Goal: Check status: Check status

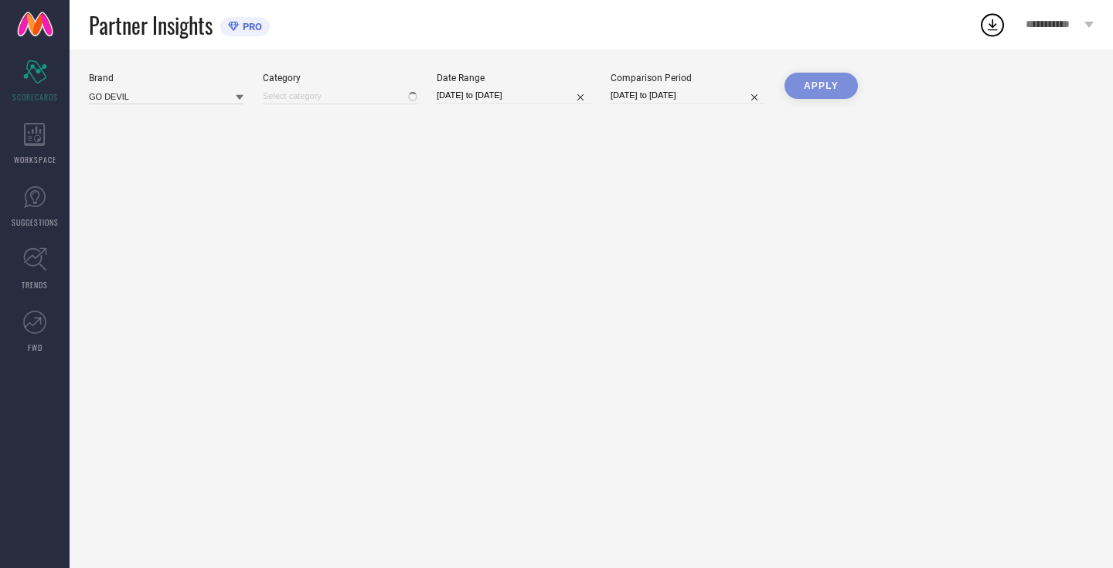
type input "All"
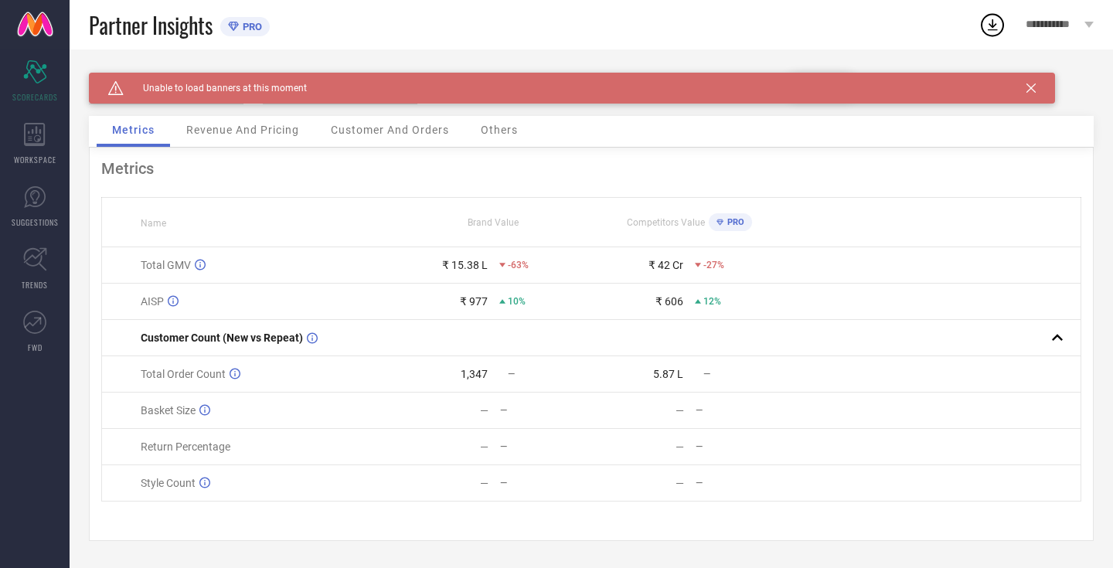
click at [1031, 93] on div "Caution Created with Sketch. Unable to load banners at this moment" at bounding box center [572, 88] width 966 height 31
click at [1031, 90] on icon at bounding box center [1031, 87] width 9 height 9
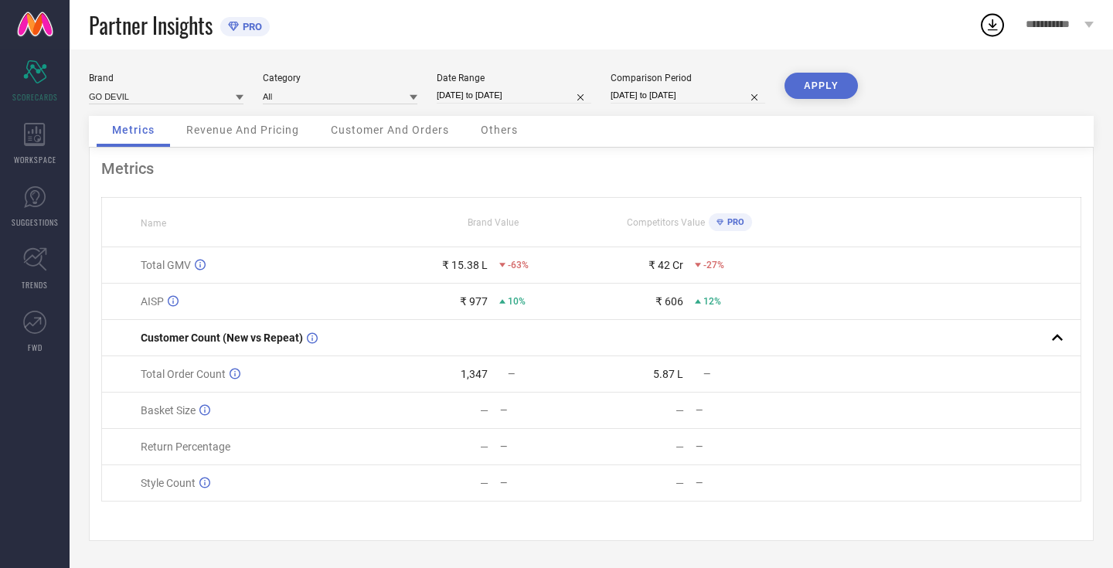
select select "8"
select select "2025"
select select "9"
select select "2025"
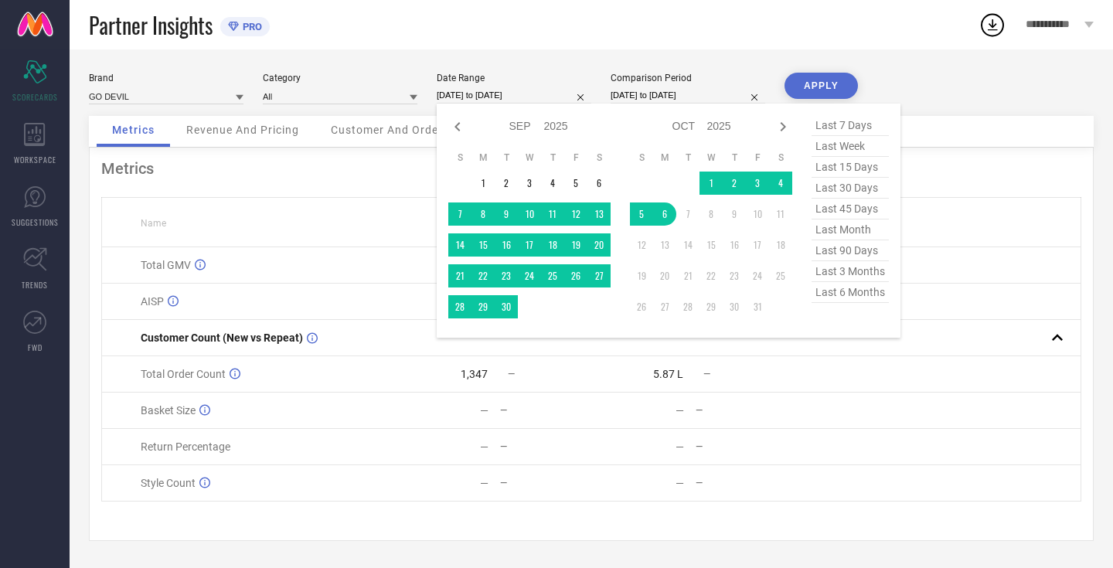
click at [468, 88] on input "06-09-2025 to 06-10-2025" at bounding box center [514, 95] width 155 height 16
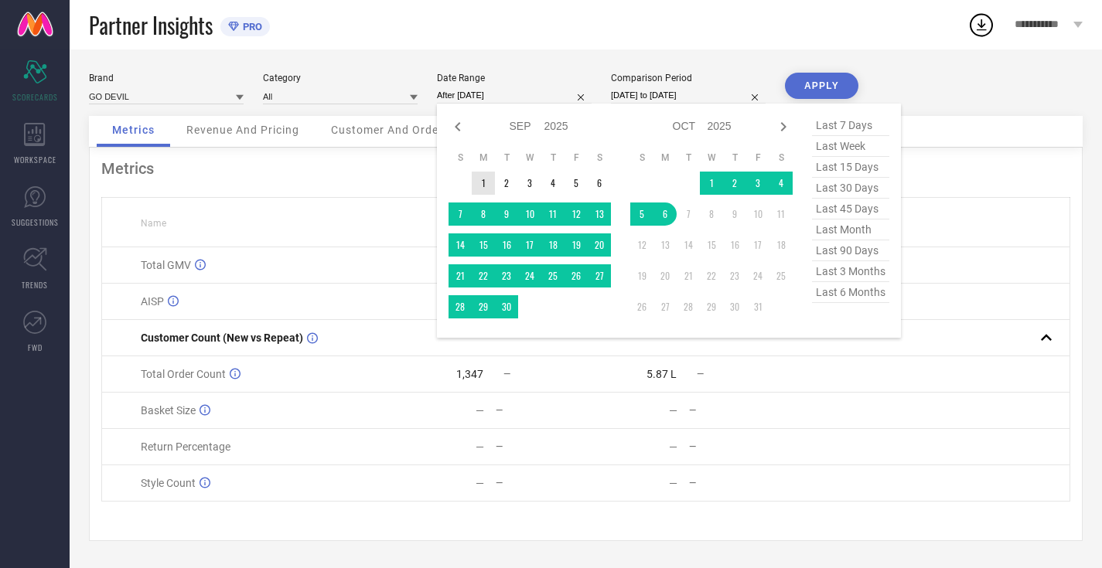
click at [492, 180] on td "1" at bounding box center [483, 183] width 23 height 23
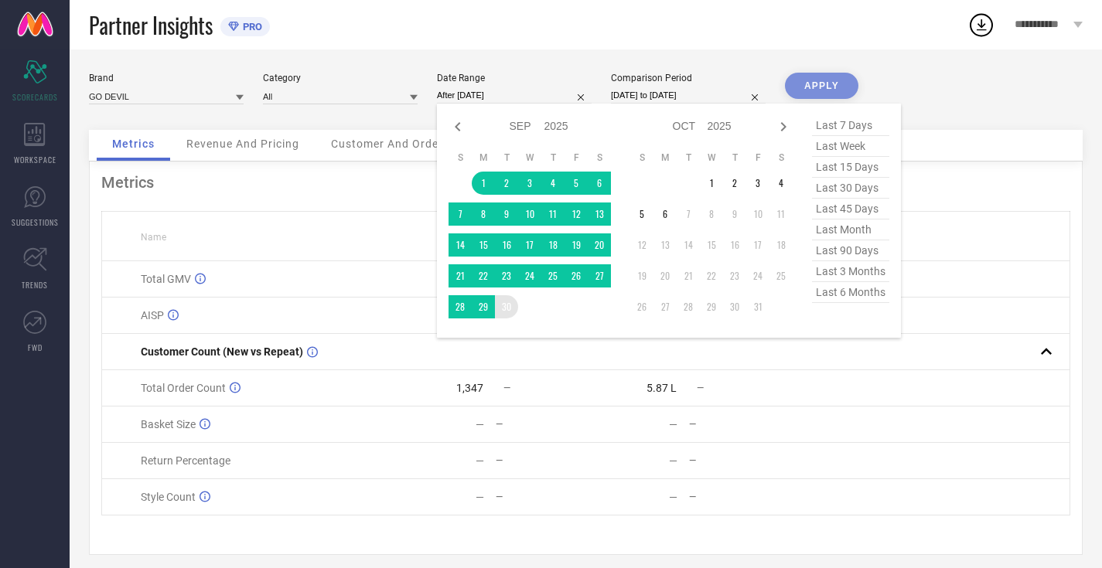
type input "[DATE] to [DATE]"
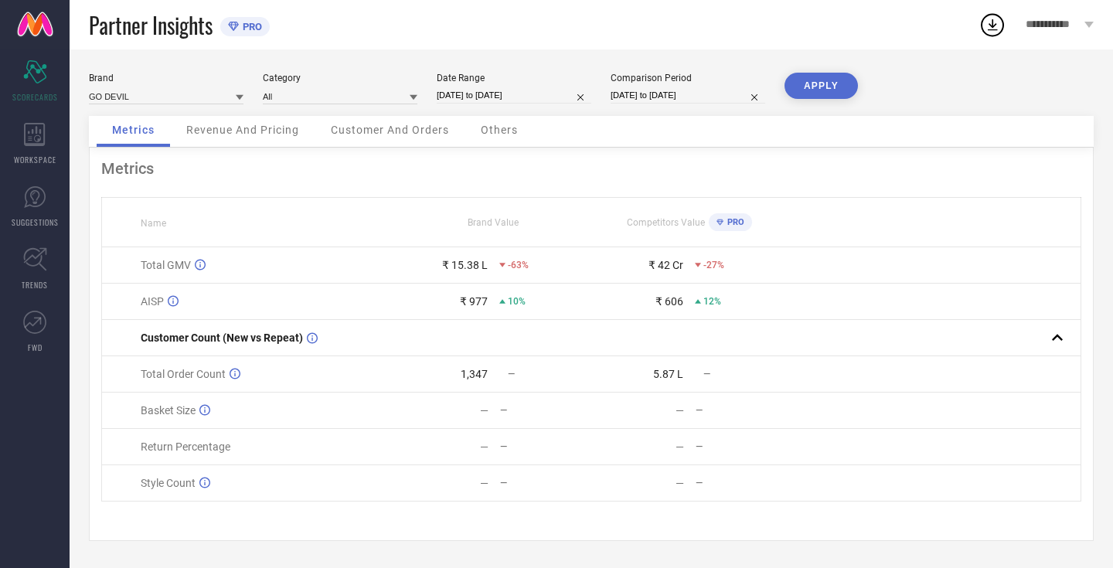
click at [826, 87] on button "APPLY" at bounding box center [821, 86] width 73 height 26
click at [821, 90] on button "APPLY" at bounding box center [821, 86] width 73 height 26
click at [264, 135] on span "Revenue And Pricing" at bounding box center [242, 130] width 113 height 12
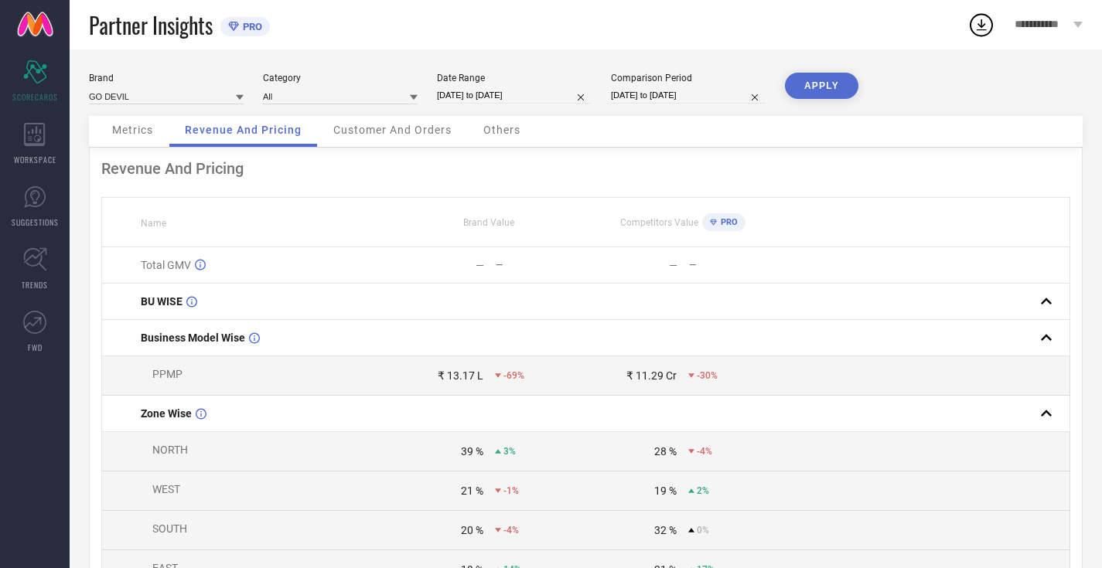
click at [132, 128] on span "Metrics" at bounding box center [132, 130] width 41 height 12
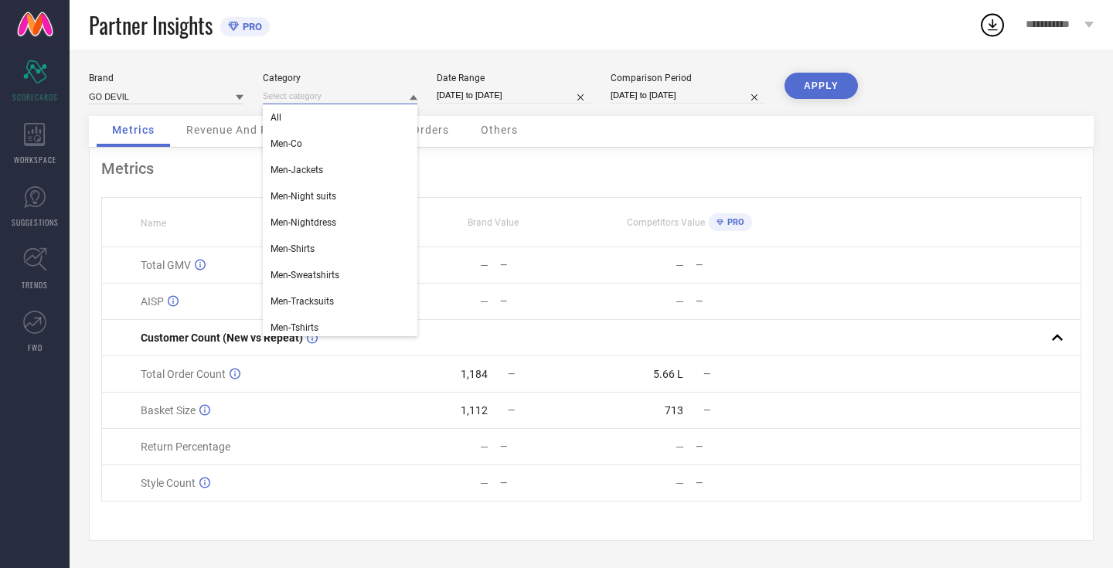
click at [327, 97] on input at bounding box center [340, 96] width 155 height 16
click at [573, 123] on div "Metrics Revenue And Pricing Customer And Orders Others" at bounding box center [591, 132] width 1005 height 32
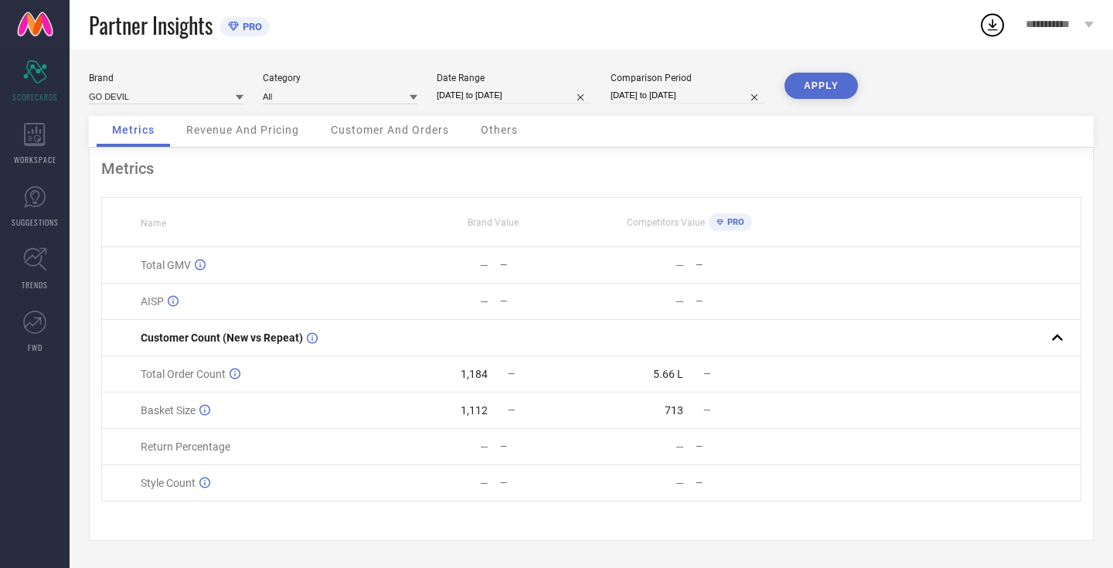
click at [271, 124] on span "Revenue And Pricing" at bounding box center [242, 130] width 113 height 12
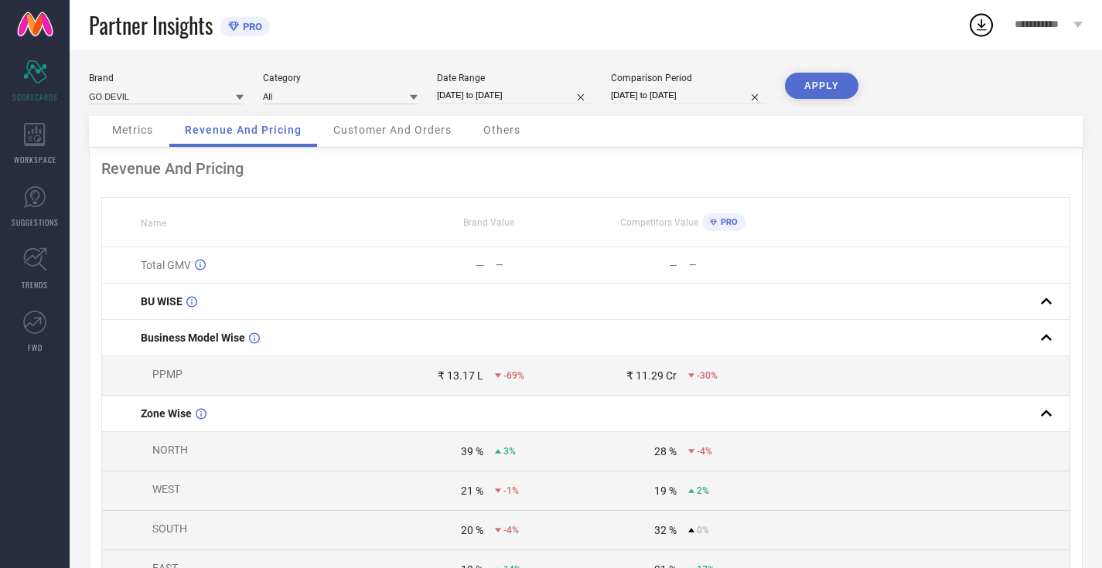
click at [415, 125] on span "Customer And Orders" at bounding box center [392, 130] width 118 height 12
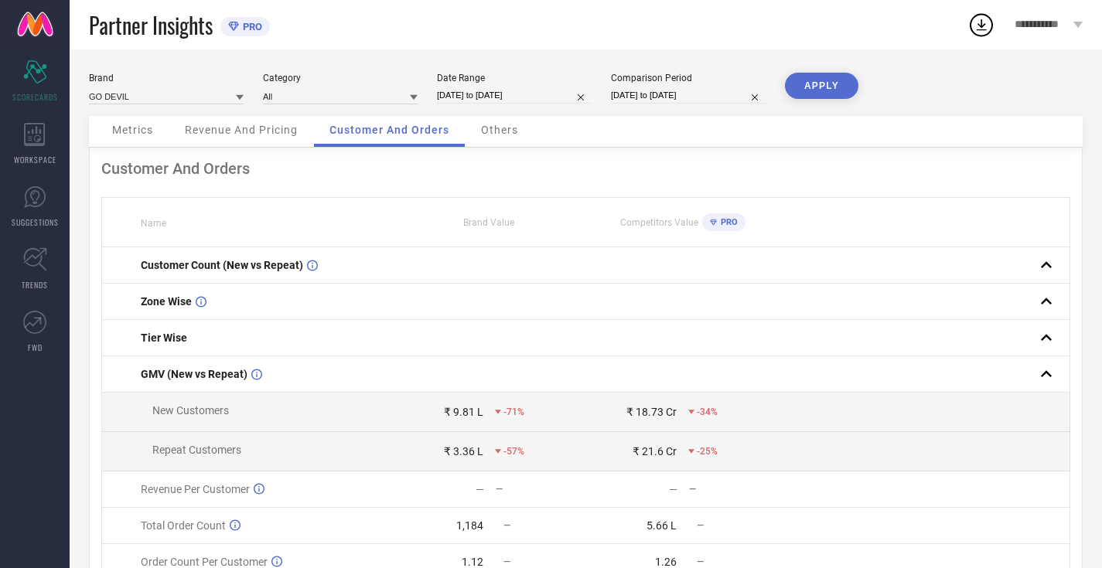
click at [261, 128] on span "Revenue And Pricing" at bounding box center [241, 130] width 113 height 12
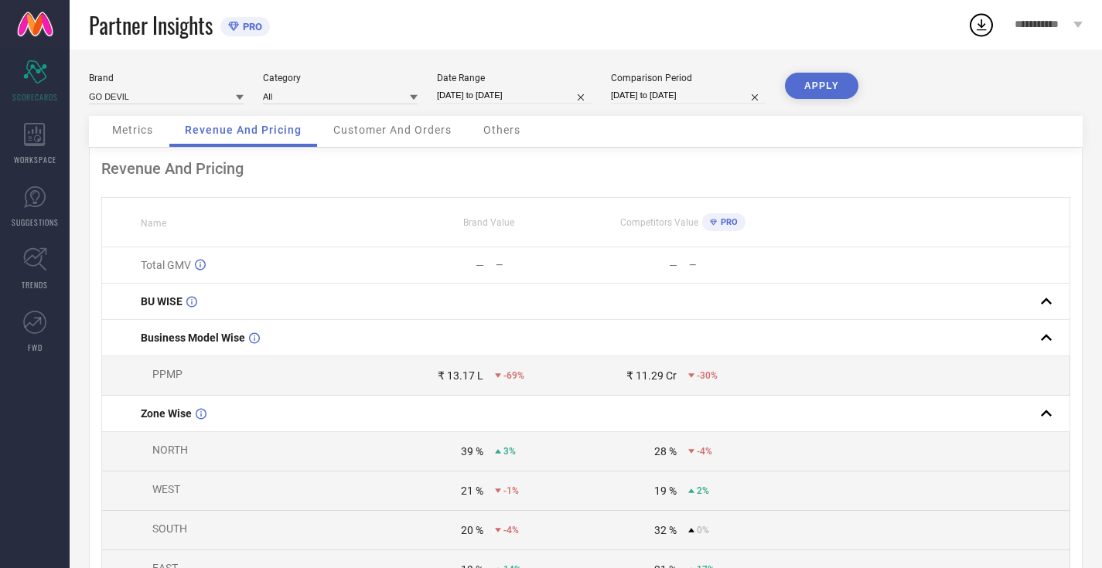
click at [36, 29] on link at bounding box center [35, 24] width 70 height 49
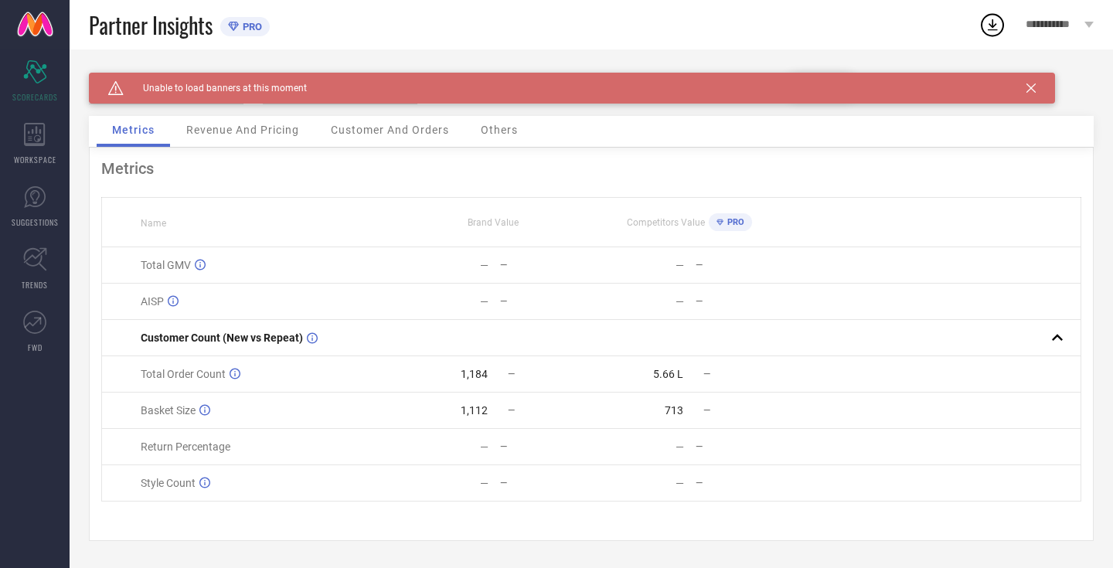
click at [1030, 84] on icon at bounding box center [1031, 87] width 9 height 9
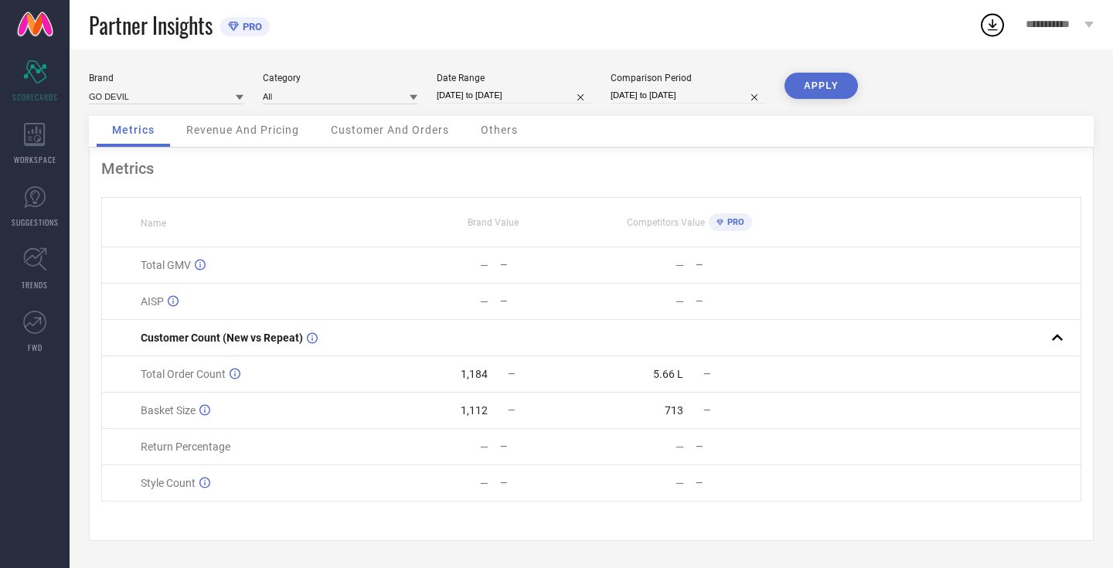
select select "8"
select select "2025"
select select "9"
select select "2025"
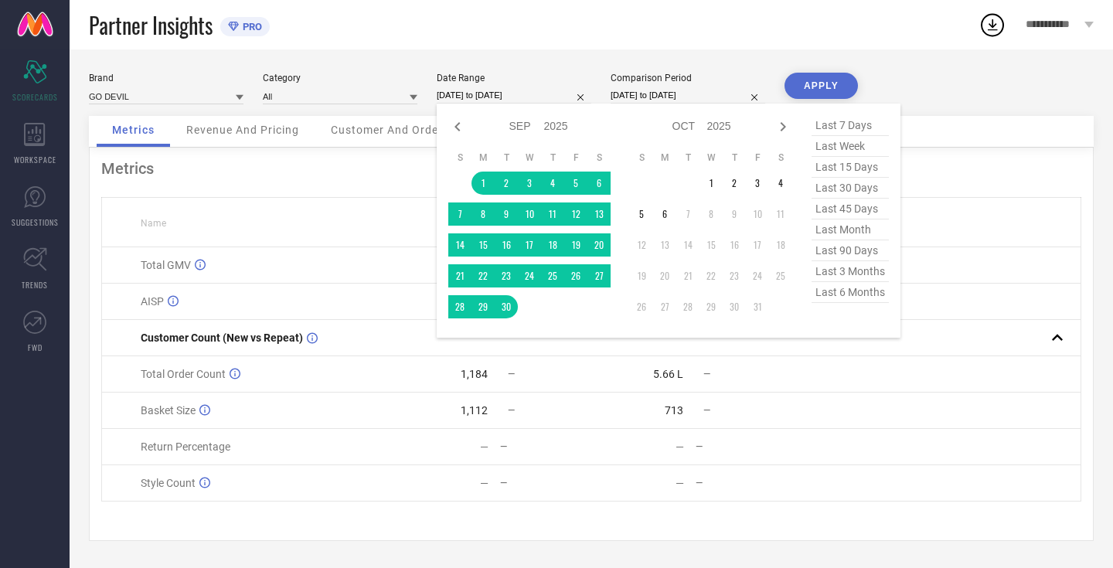
click at [475, 95] on input "[DATE] to [DATE]" at bounding box center [514, 95] width 155 height 16
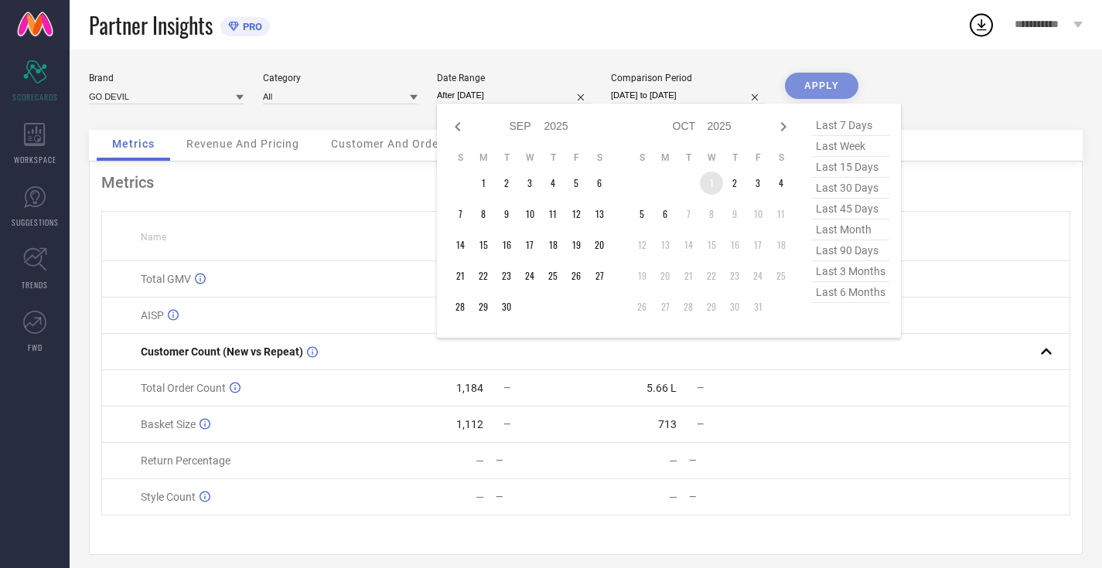
click at [716, 182] on td "1" at bounding box center [711, 183] width 23 height 23
type input "[DATE] to [DATE]"
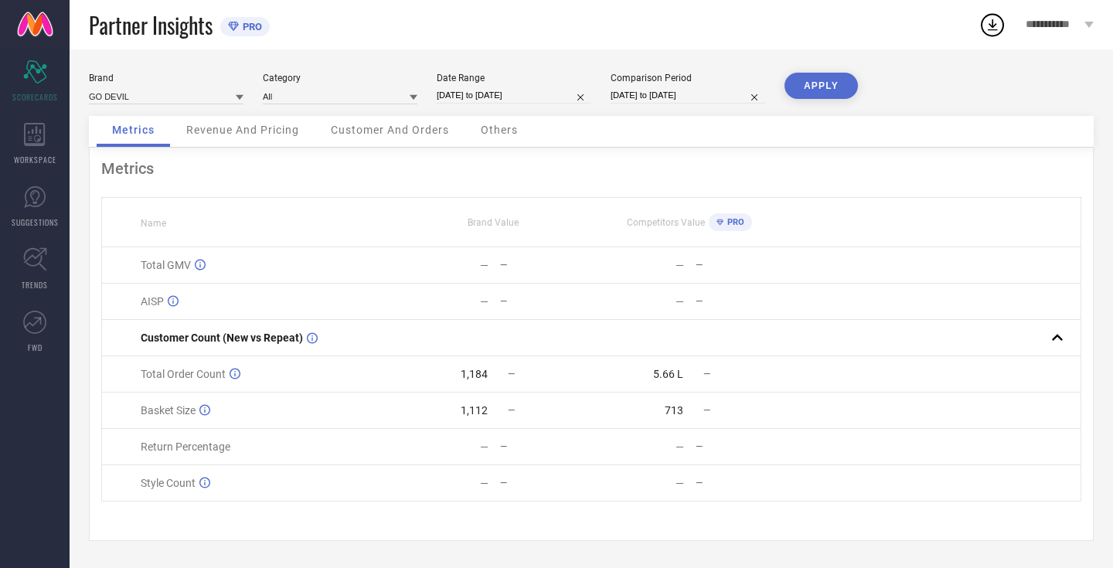
click at [844, 87] on button "APPLY" at bounding box center [821, 86] width 73 height 26
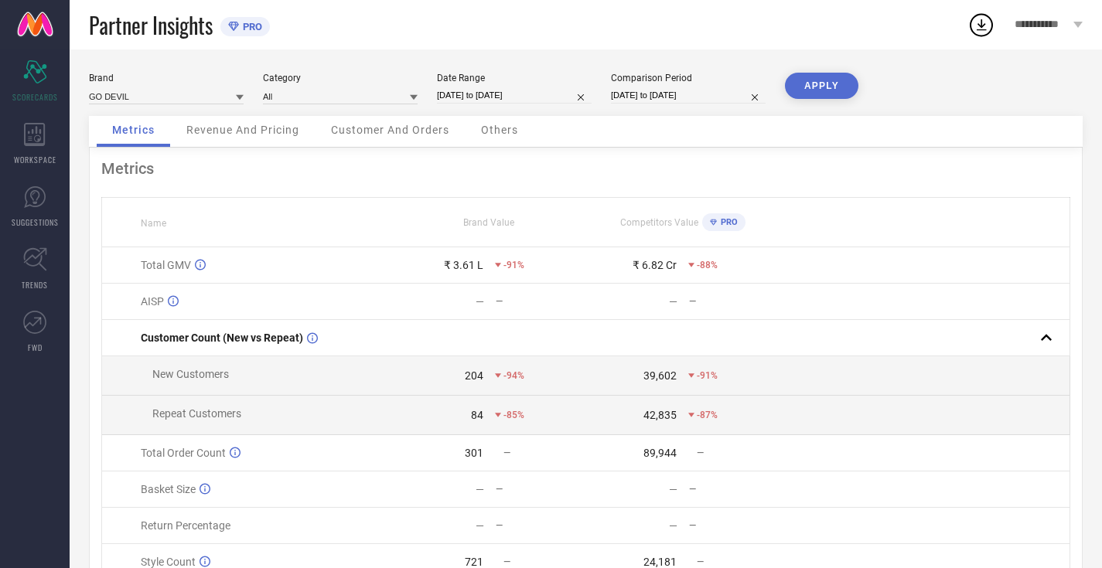
select select "9"
select select "2025"
select select "10"
select select "2025"
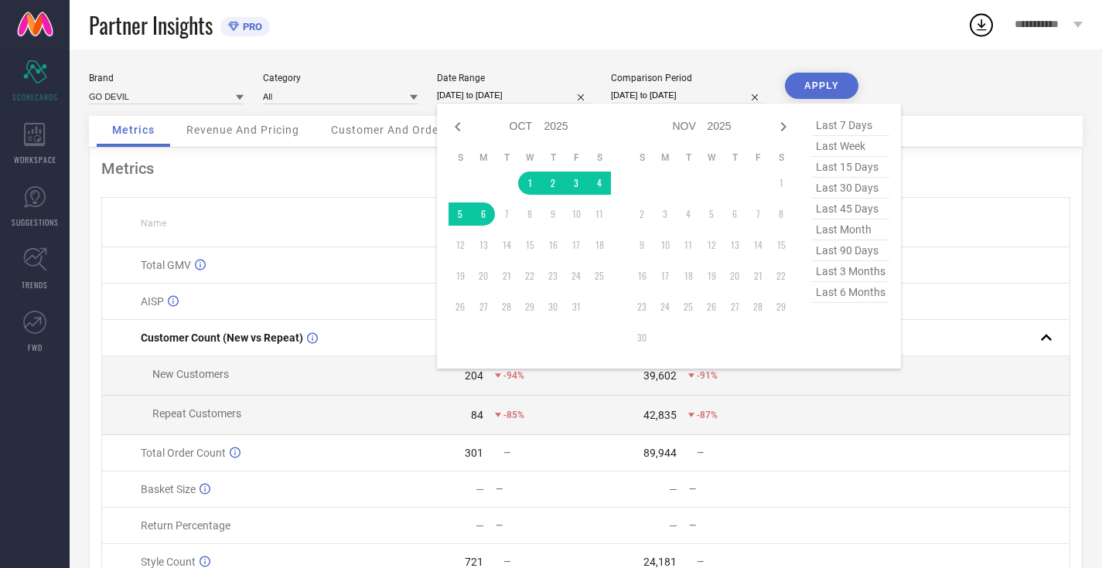
click at [502, 92] on input "[DATE] to [DATE]" at bounding box center [514, 95] width 155 height 16
click at [457, 129] on icon at bounding box center [457, 126] width 5 height 9
select select "8"
select select "2025"
select select "9"
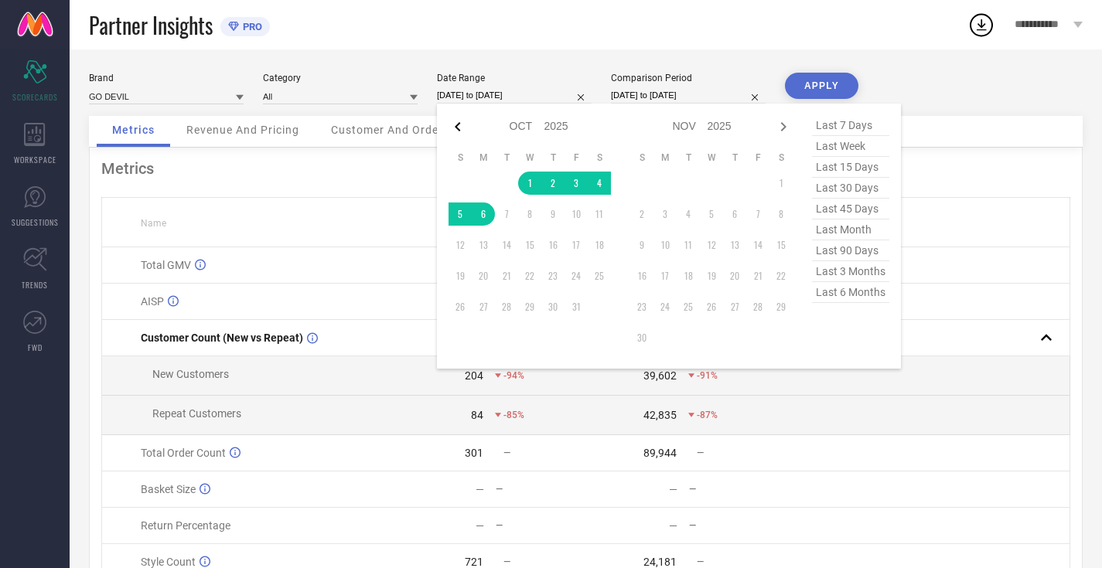
select select "2025"
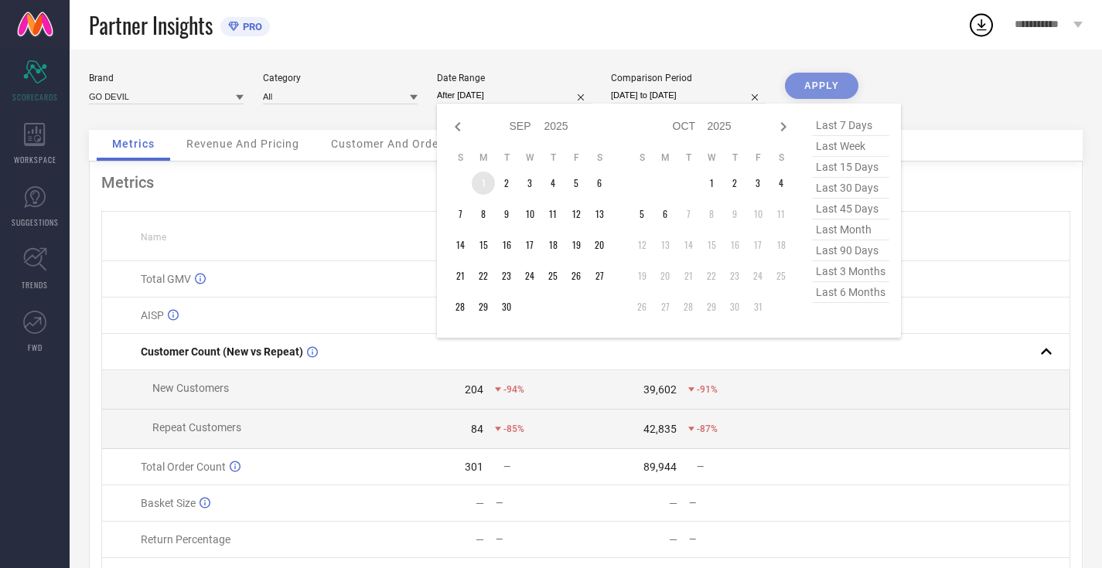
click at [480, 189] on td "1" at bounding box center [483, 183] width 23 height 23
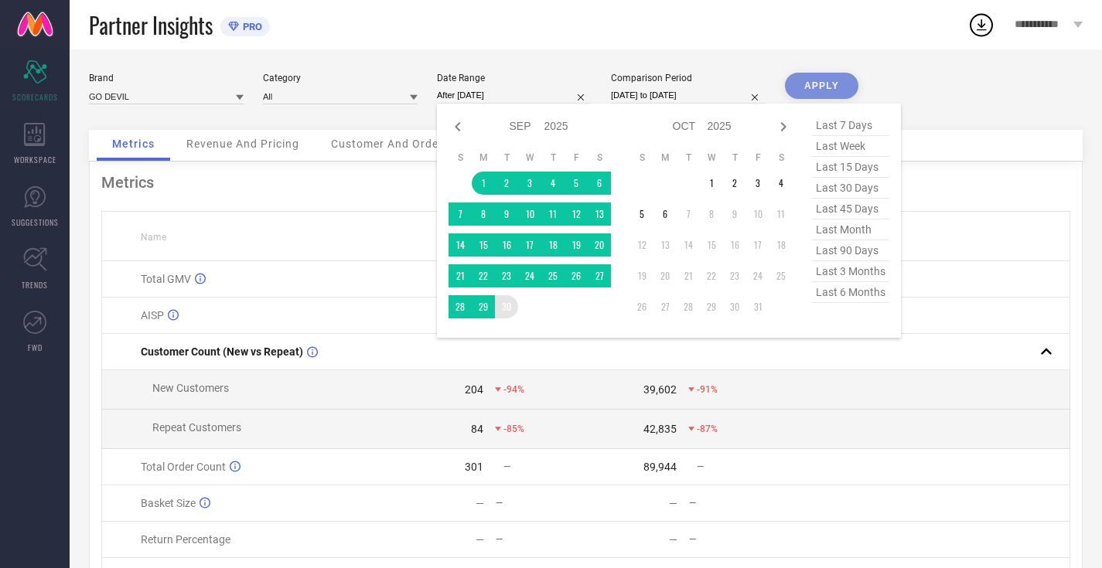
type input "[DATE] to [DATE]"
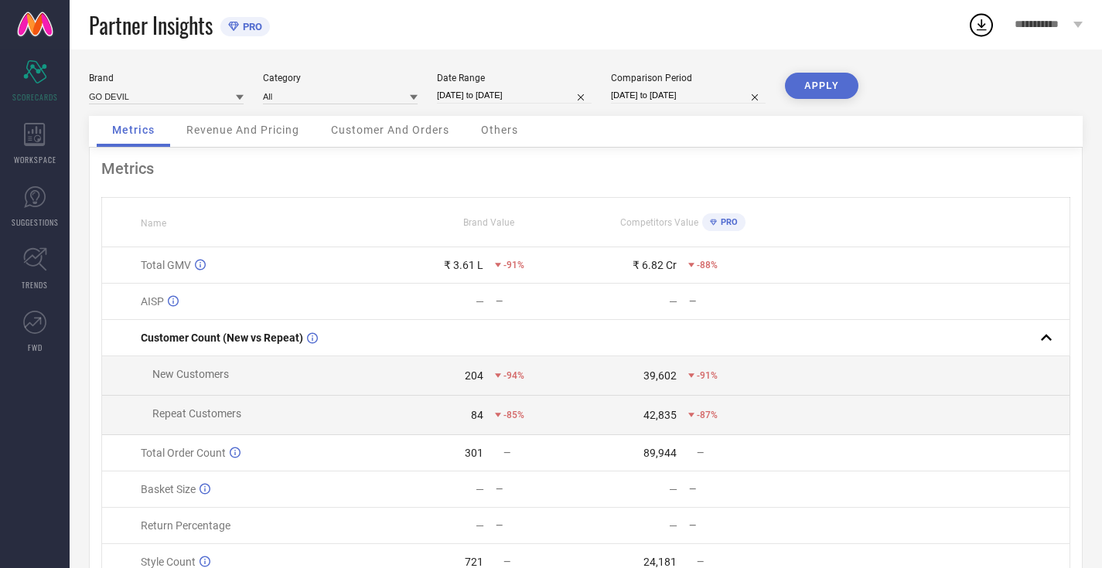
click at [829, 81] on button "APPLY" at bounding box center [821, 86] width 73 height 26
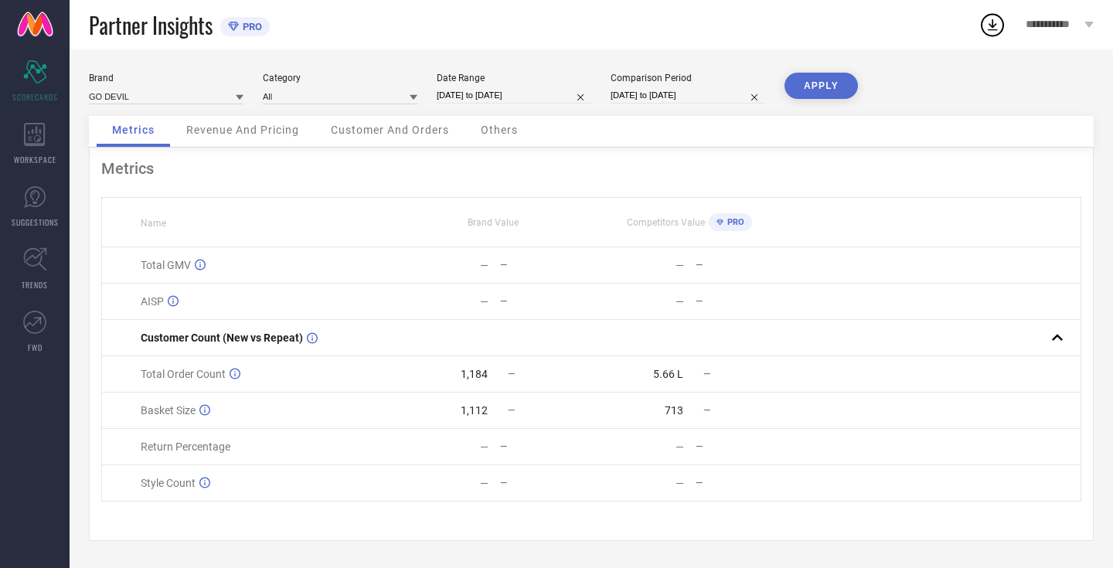
select select "8"
select select "2024"
select select "9"
select select "2024"
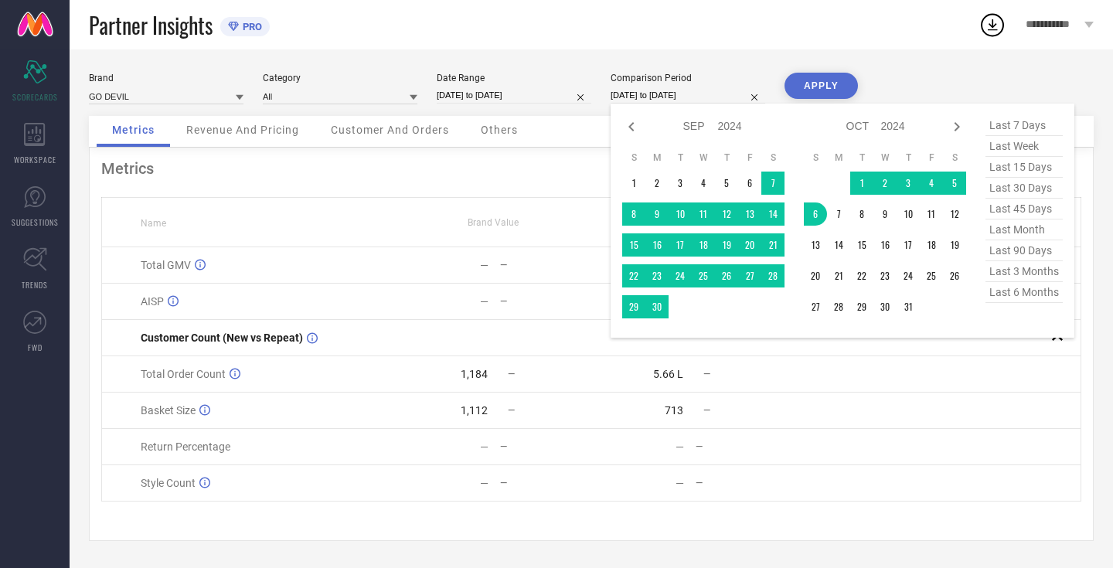
click at [642, 98] on input "[DATE] to [DATE]" at bounding box center [688, 95] width 155 height 16
click at [629, 122] on icon at bounding box center [631, 127] width 19 height 19
select select "7"
select select "2024"
select select "8"
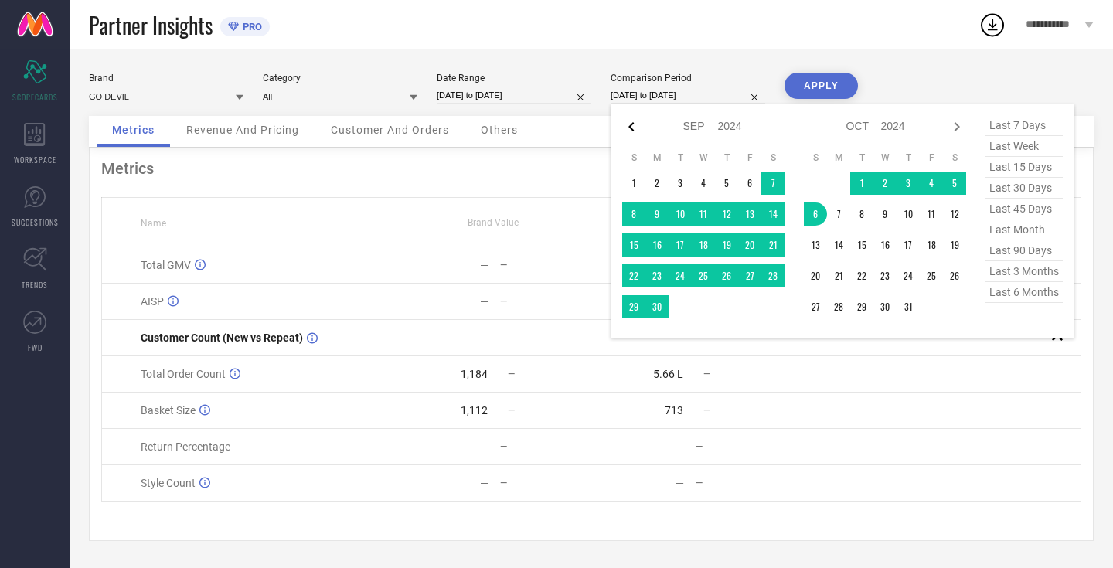
select select "2024"
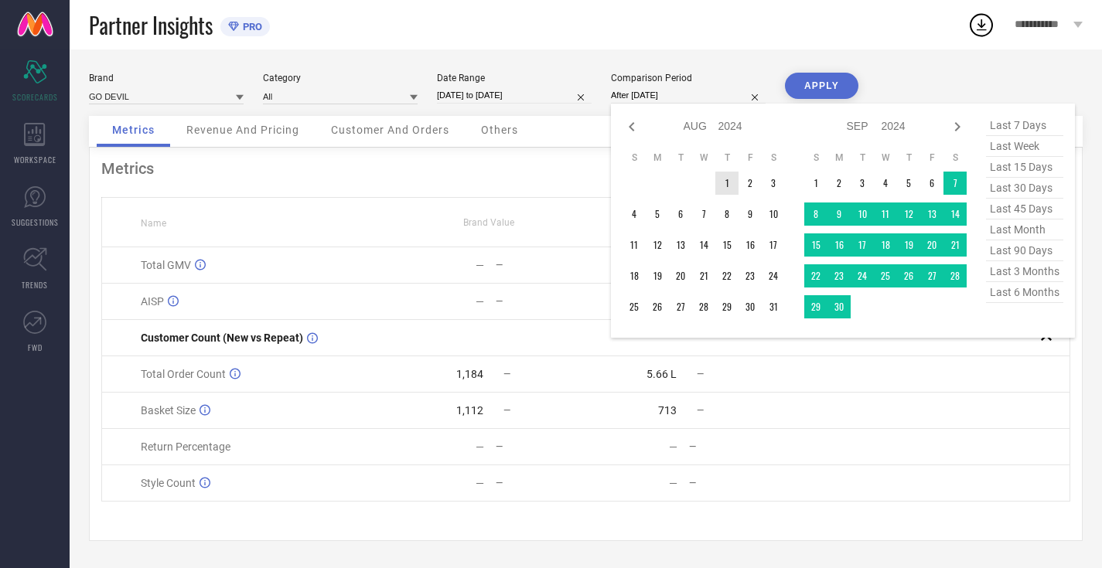
click at [721, 176] on td "1" at bounding box center [726, 183] width 23 height 23
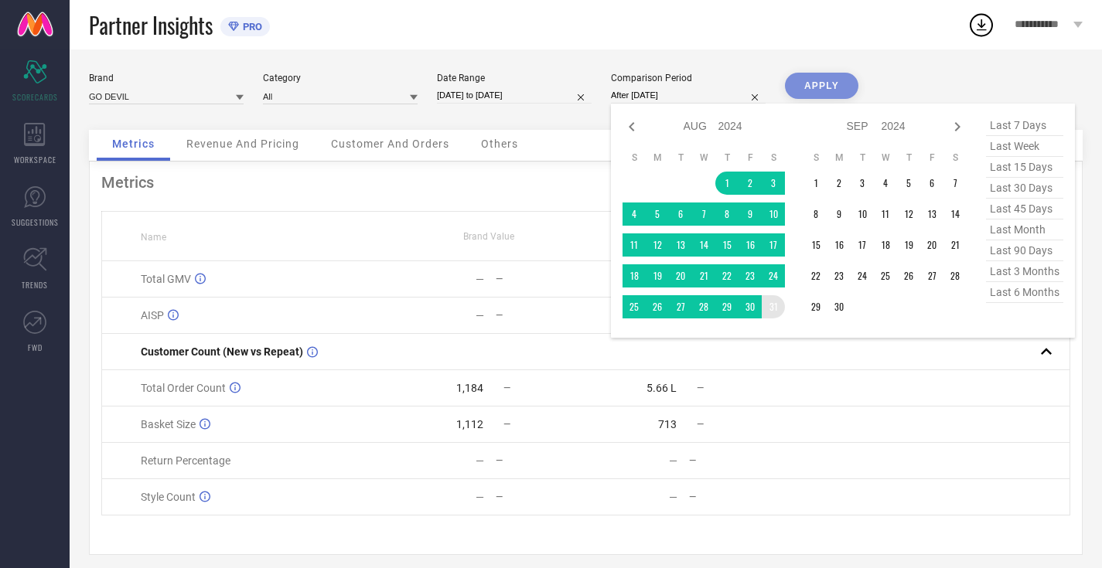
type input "[DATE] to [DATE]"
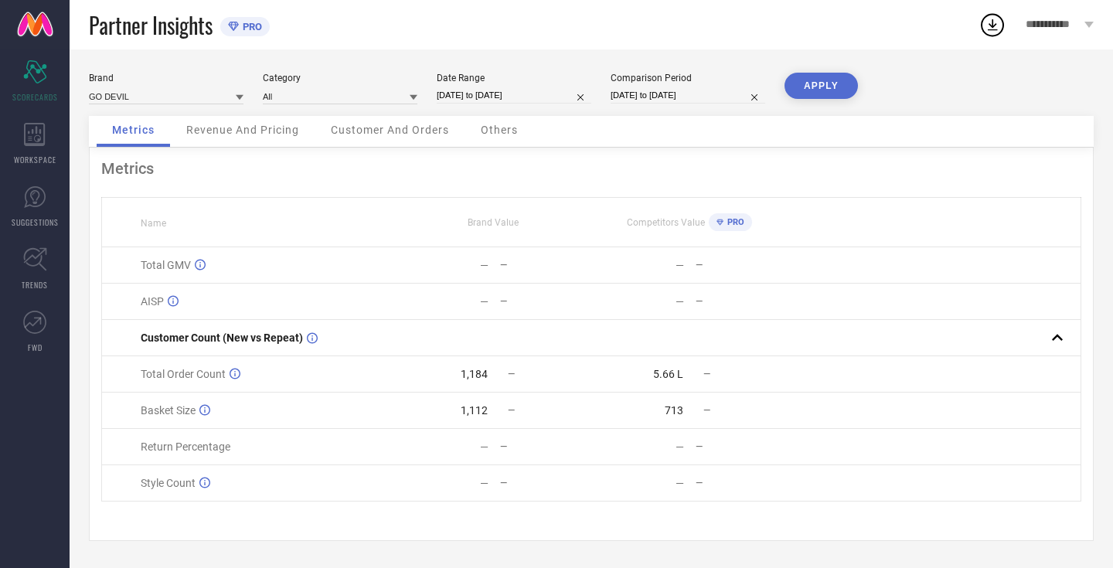
click at [830, 88] on button "APPLY" at bounding box center [821, 86] width 73 height 26
click at [1086, 29] on div "**********" at bounding box center [1060, 24] width 107 height 49
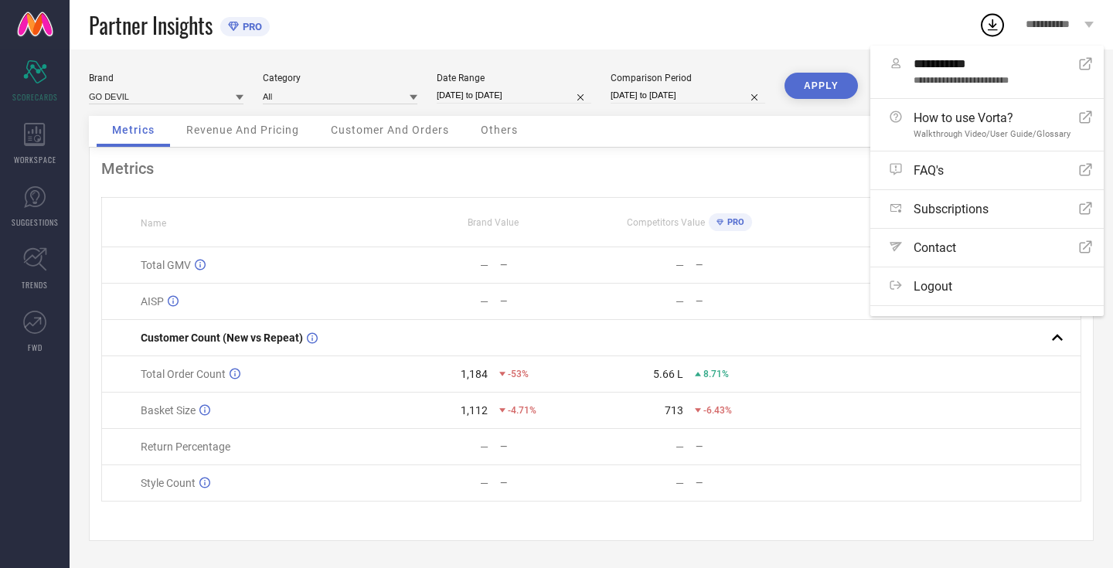
click at [482, 163] on div "Metrics" at bounding box center [591, 168] width 980 height 19
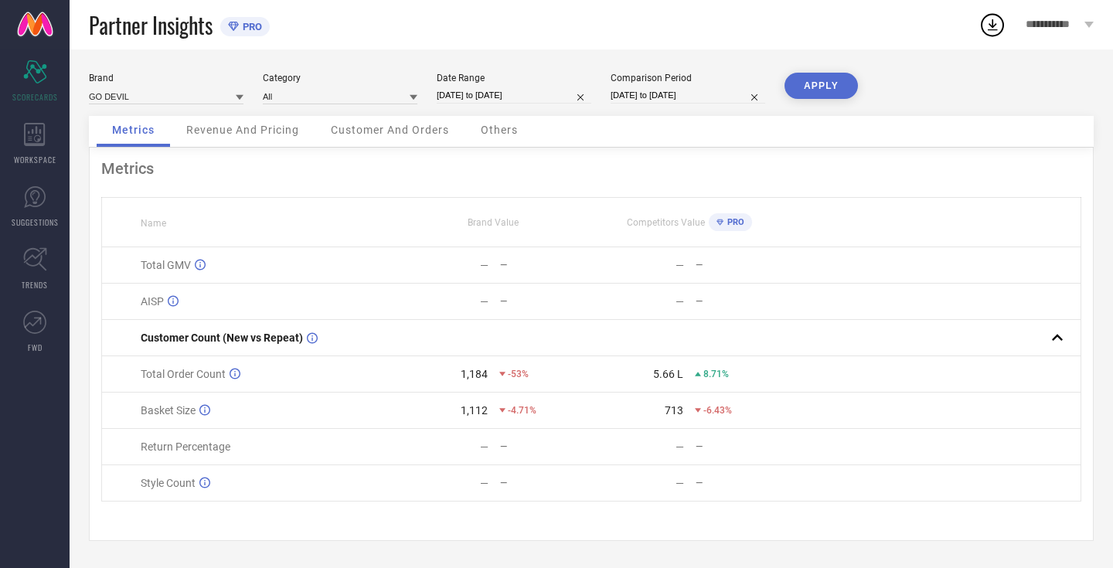
click at [488, 97] on input "[DATE] to [DATE]" at bounding box center [514, 95] width 155 height 16
select select "8"
select select "2025"
select select "9"
select select "2025"
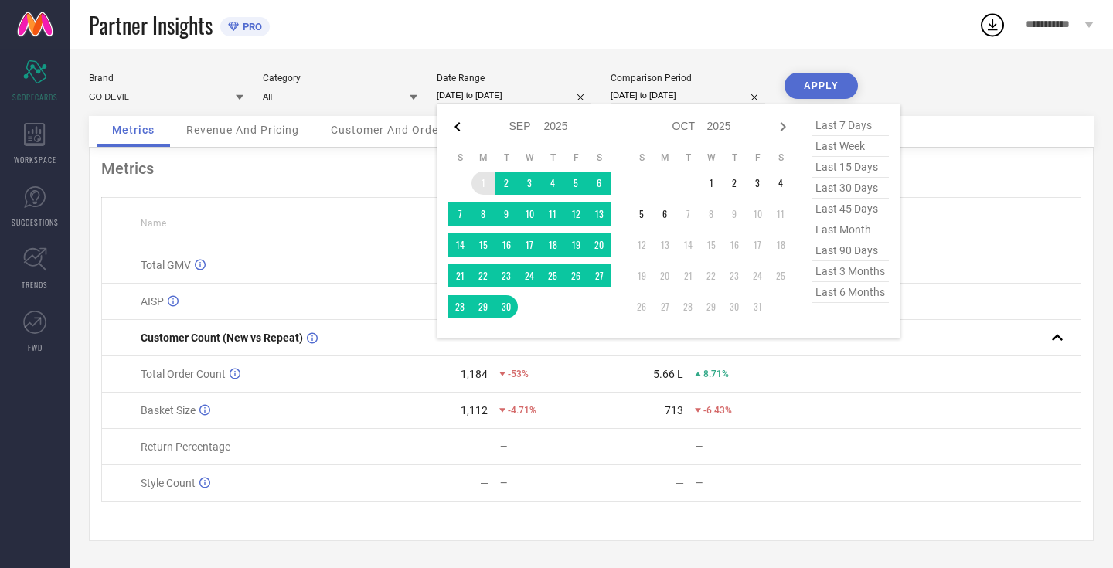
click at [457, 123] on icon at bounding box center [457, 127] width 19 height 19
select select "7"
select select "2025"
select select "8"
select select "2025"
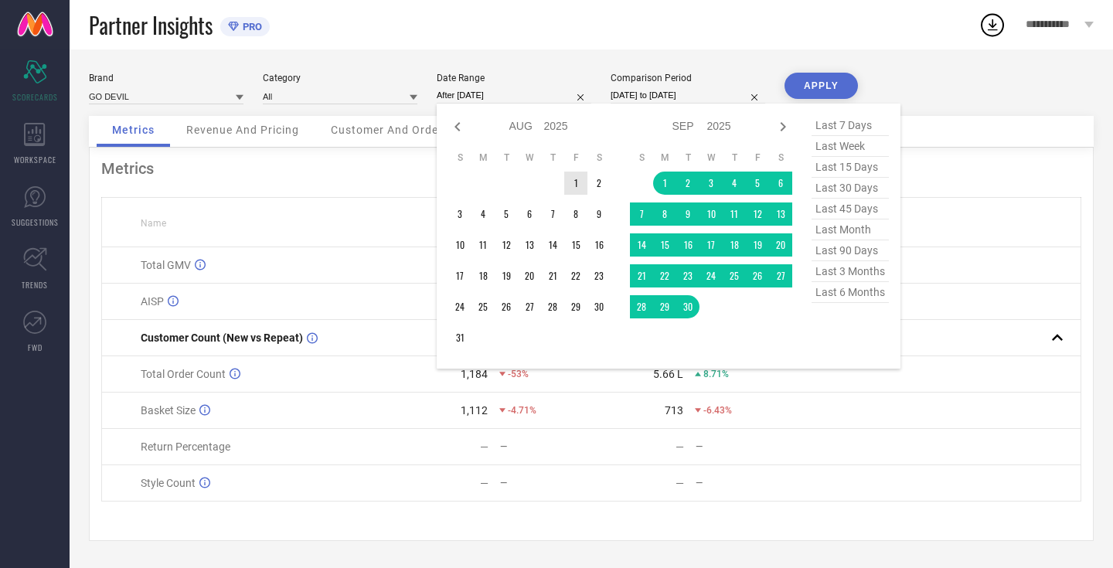
click at [577, 182] on td "1" at bounding box center [575, 183] width 23 height 23
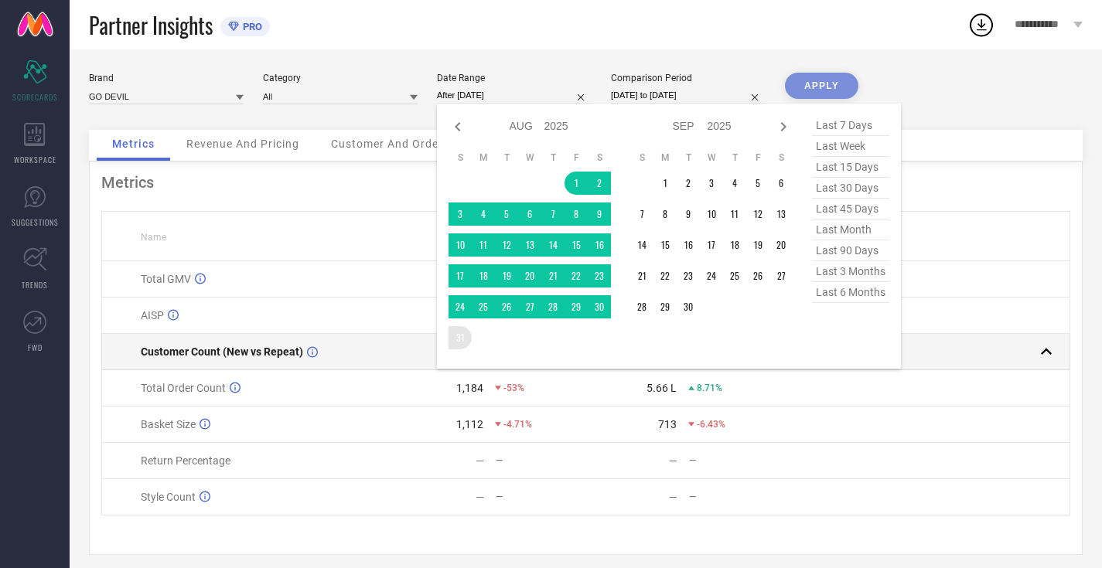
type input "[DATE] to [DATE]"
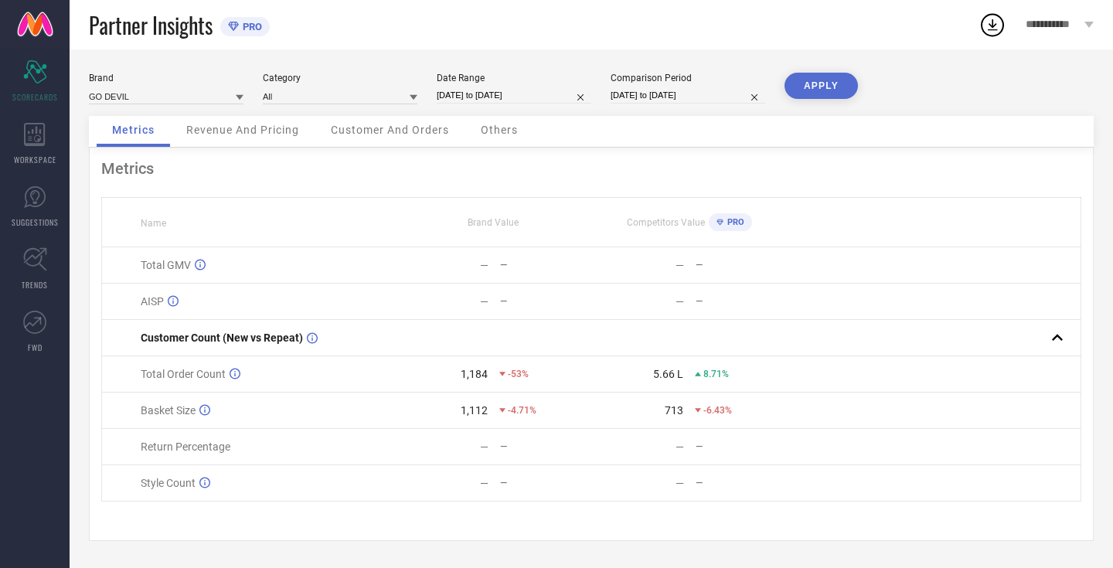
click at [828, 94] on button "APPLY" at bounding box center [821, 86] width 73 height 26
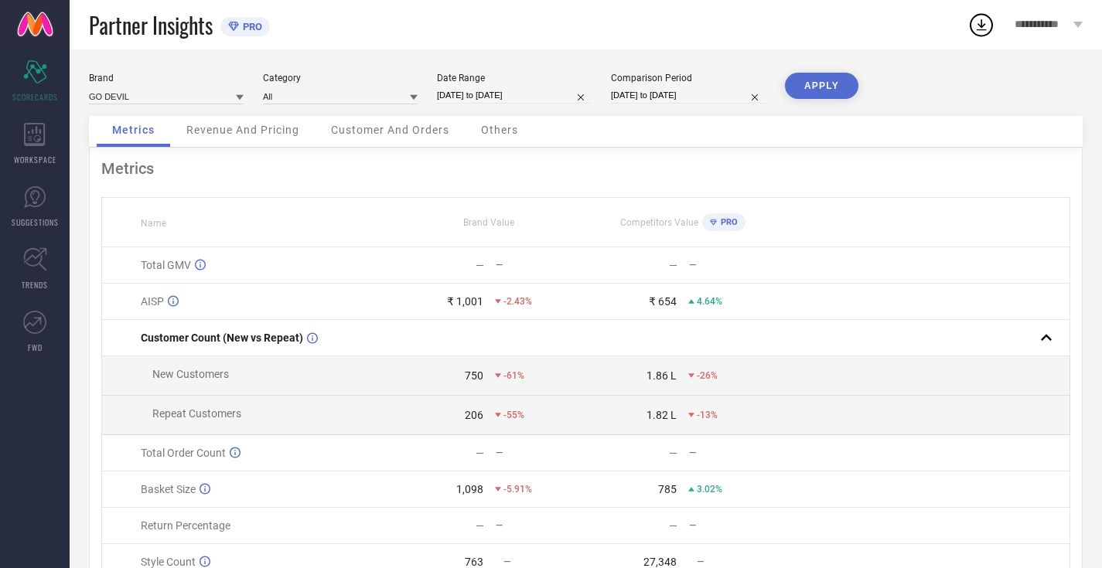
click at [231, 135] on span "Revenue And Pricing" at bounding box center [242, 130] width 113 height 12
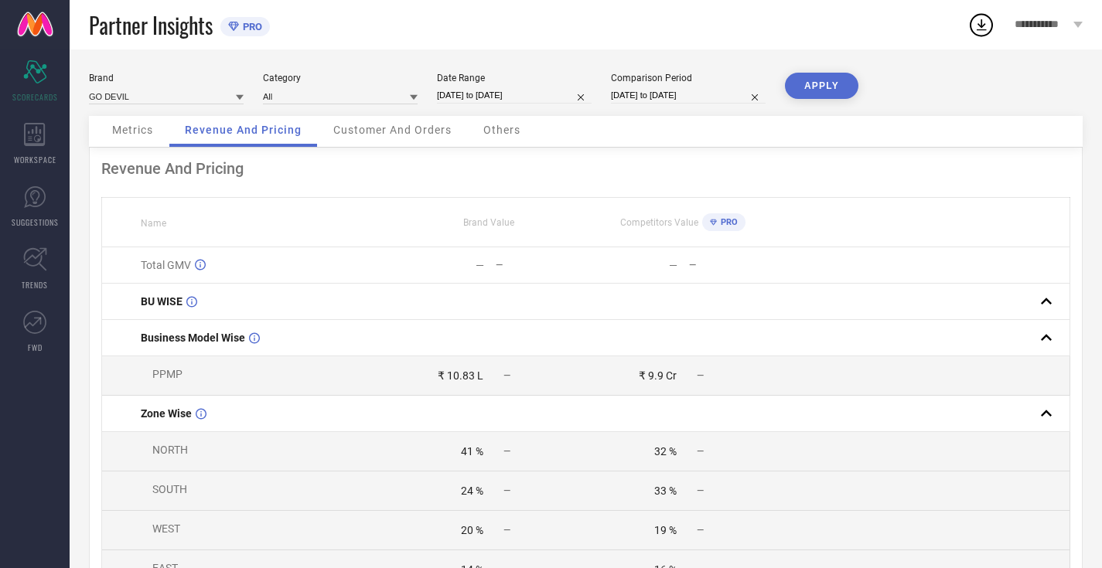
select select "7"
select select "2025"
select select "8"
select select "2025"
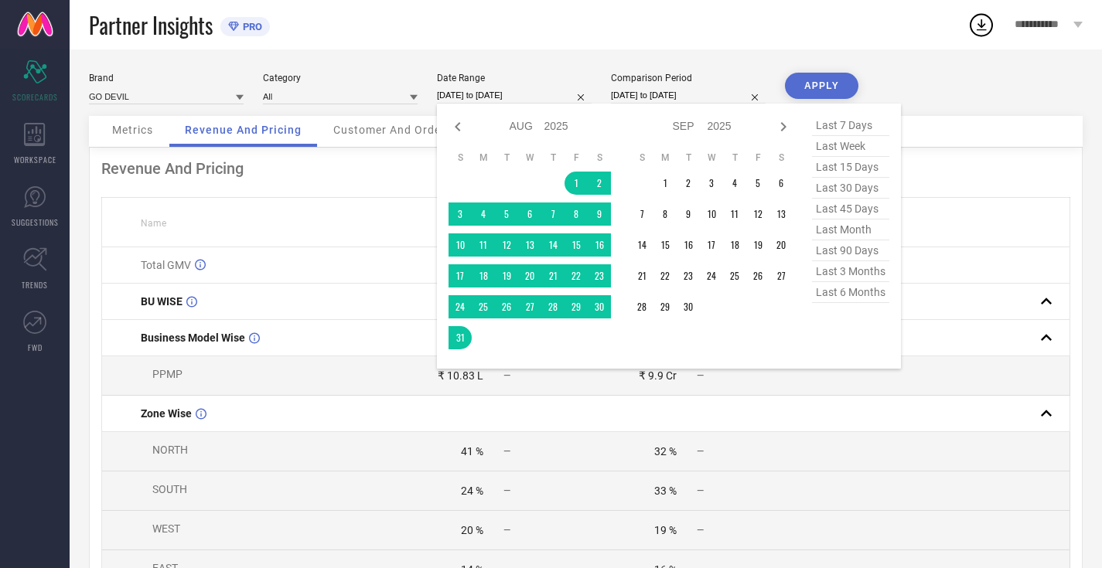
click at [493, 94] on input "[DATE] to [DATE]" at bounding box center [514, 95] width 155 height 16
click at [780, 133] on icon at bounding box center [783, 127] width 19 height 19
select select "8"
select select "2025"
select select "9"
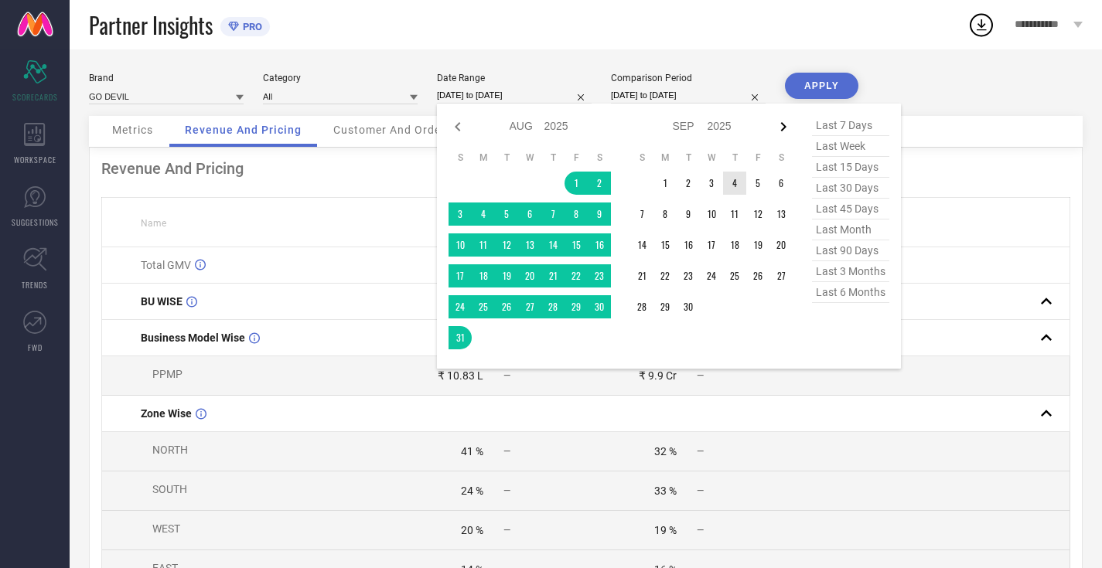
select select "2025"
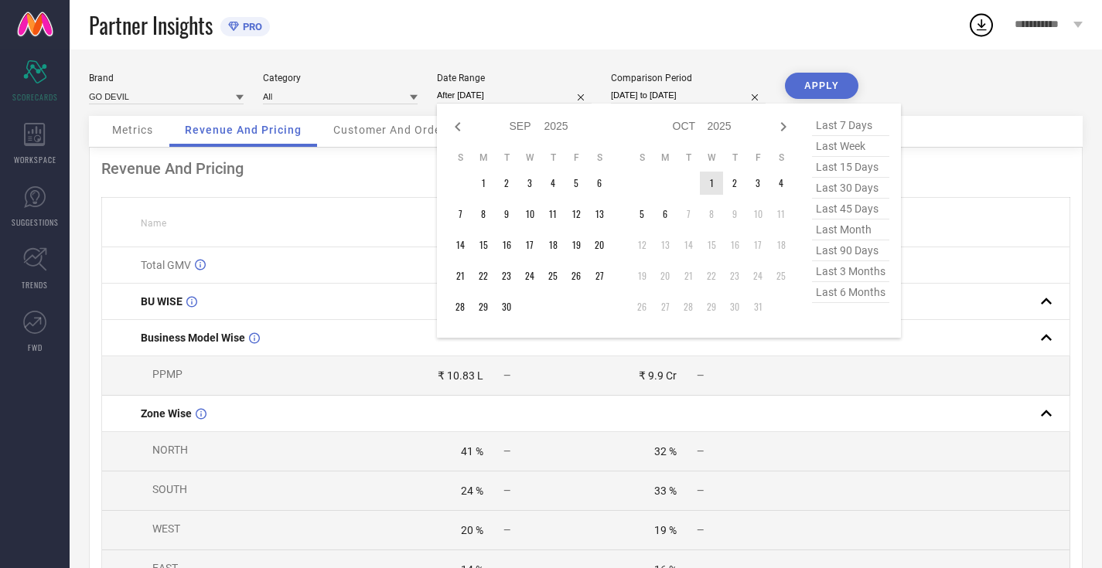
click at [710, 182] on td "1" at bounding box center [711, 183] width 23 height 23
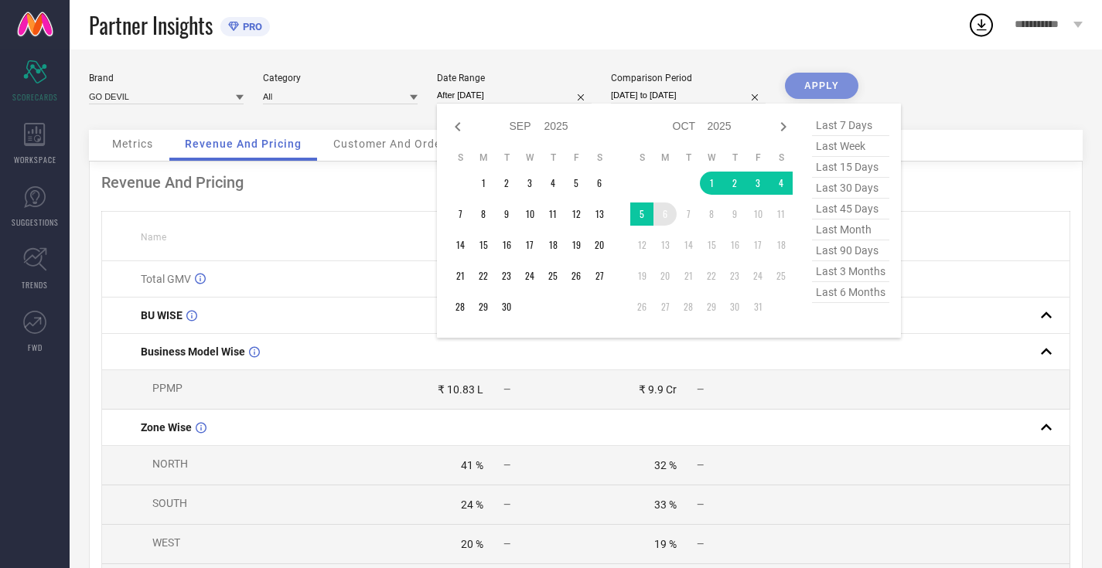
type input "[DATE] to [DATE]"
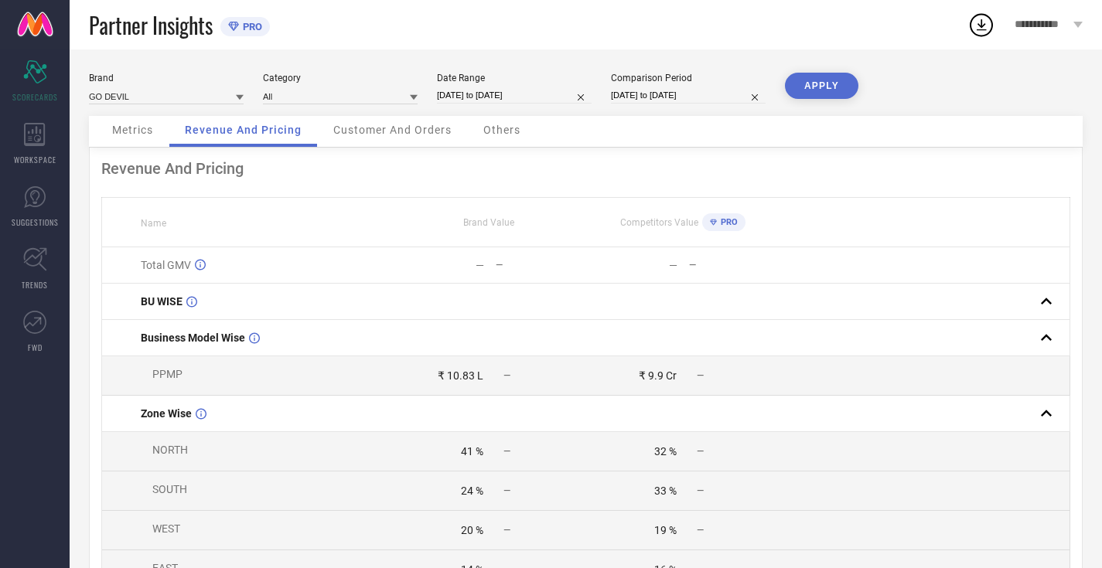
drag, startPoint x: 827, startPoint y: 92, endPoint x: 819, endPoint y: 90, distance: 8.6
click at [827, 92] on button "APPLY" at bounding box center [821, 86] width 73 height 26
